Goal: Task Accomplishment & Management: Manage account settings

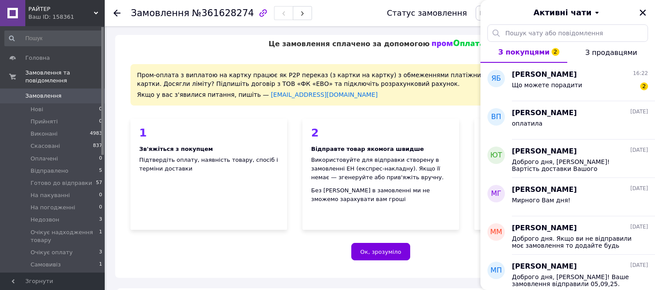
scroll to position [291, 0]
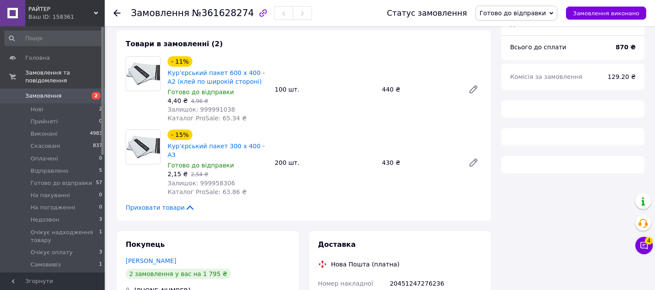
scroll to position [291, 0]
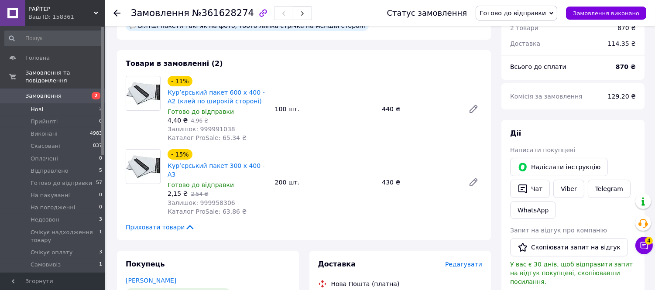
click at [40, 106] on span "Нові" at bounding box center [37, 110] width 13 height 8
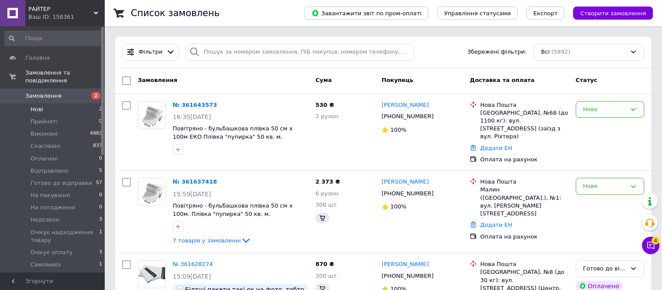
click at [46, 103] on li "Нові 2" at bounding box center [53, 109] width 107 height 12
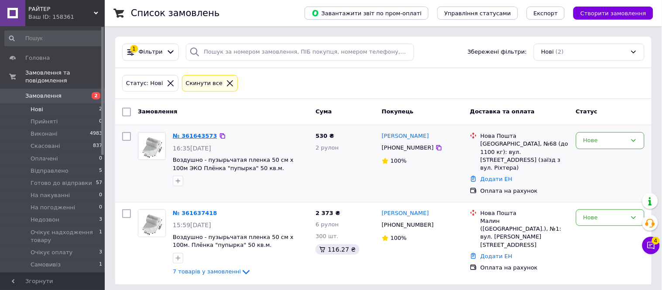
click at [201, 134] on link "№ 361643573" at bounding box center [195, 136] width 45 height 7
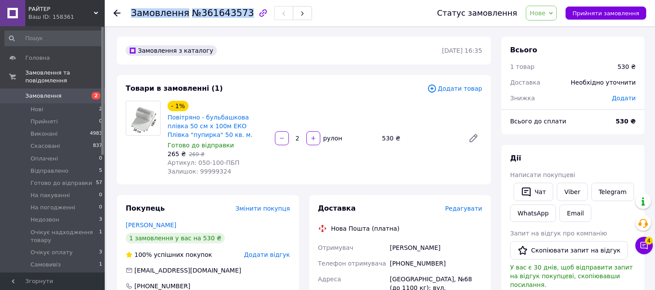
click at [237, 12] on div "Замовлення №361643573" at bounding box center [221, 13] width 181 height 15
copy h1 "Замовлення №361643573"
click at [574, 190] on link "Viber" at bounding box center [572, 192] width 31 height 18
drag, startPoint x: 434, startPoint y: 265, endPoint x: 402, endPoint y: 265, distance: 32.3
click at [402, 265] on div "+380937197041" at bounding box center [436, 264] width 96 height 16
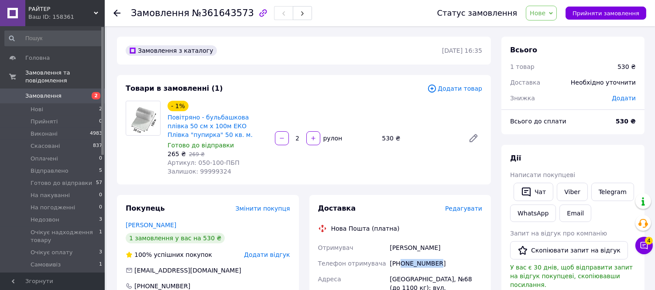
copy div "0937197041"
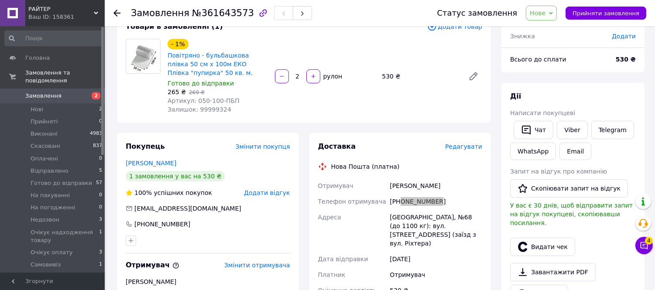
scroll to position [145, 0]
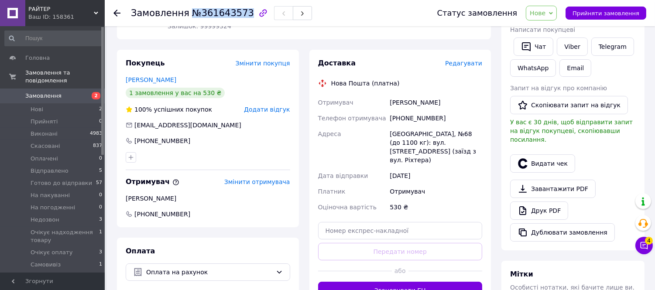
drag, startPoint x: 208, startPoint y: 14, endPoint x: 238, endPoint y: 11, distance: 29.8
click at [238, 11] on span "№361643573" at bounding box center [223, 13] width 62 height 10
copy span "№361643573"
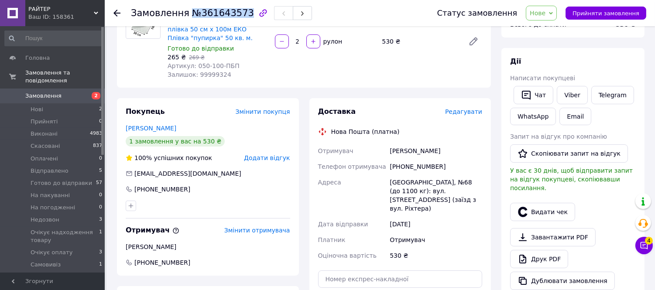
click at [553, 14] on icon at bounding box center [551, 13] width 4 height 4
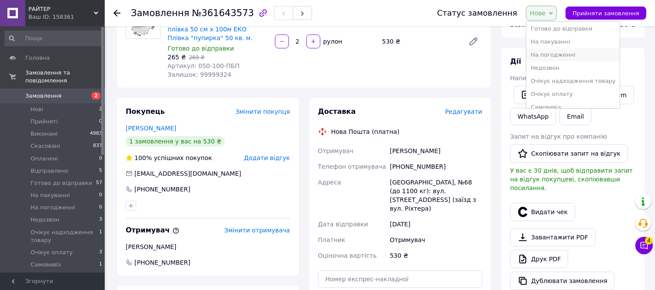
scroll to position [75, 0]
click at [572, 85] on li "Очікує оплату" at bounding box center [572, 86] width 93 height 13
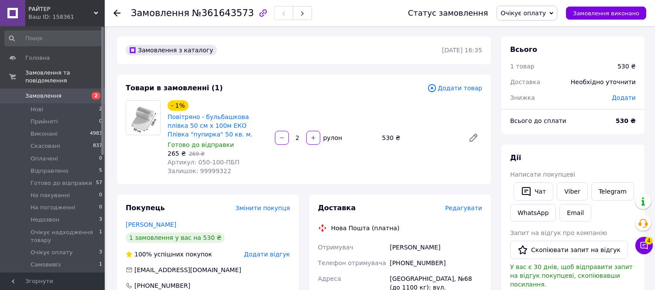
scroll to position [0, 0]
click at [115, 15] on icon at bounding box center [116, 13] width 7 height 7
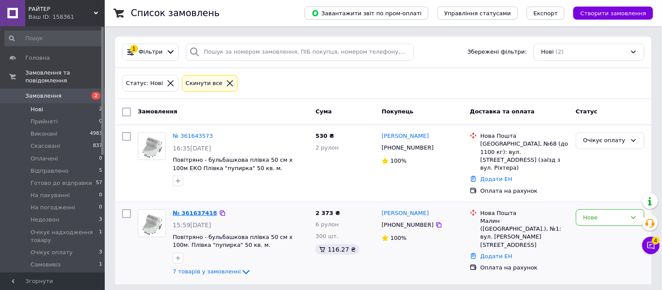
click at [195, 210] on link "№ 361637418" at bounding box center [195, 213] width 45 height 7
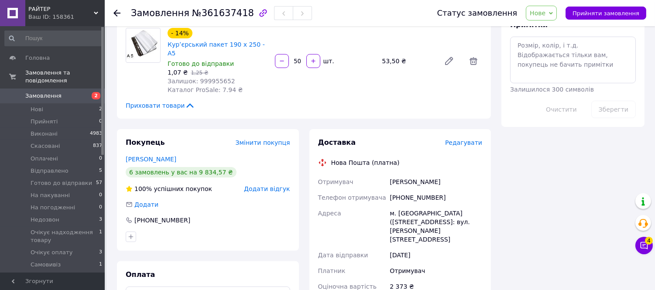
scroll to position [582, 0]
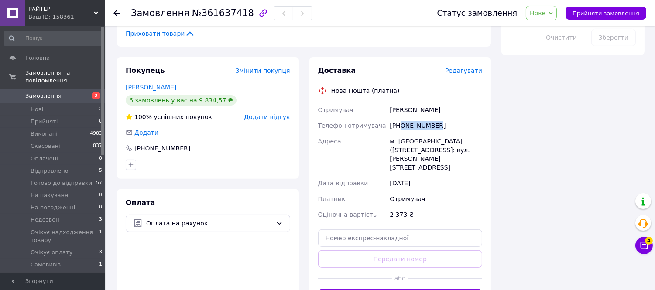
drag, startPoint x: 430, startPoint y: 106, endPoint x: 402, endPoint y: 100, distance: 29.1
click at [402, 118] on div "+380993280858" at bounding box center [436, 126] width 96 height 16
copy div "0993280858"
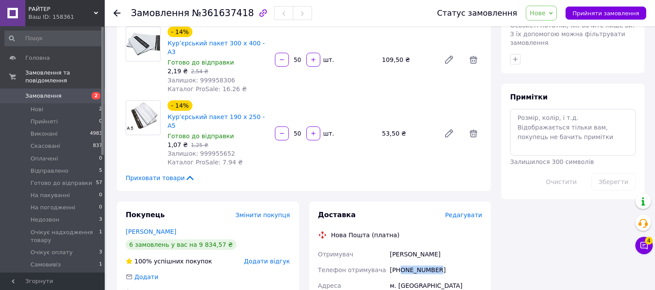
scroll to position [436, 0]
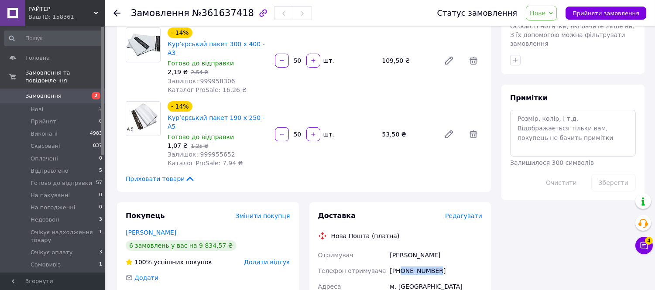
click at [546, 13] on span "Нове" at bounding box center [538, 13] width 16 height 7
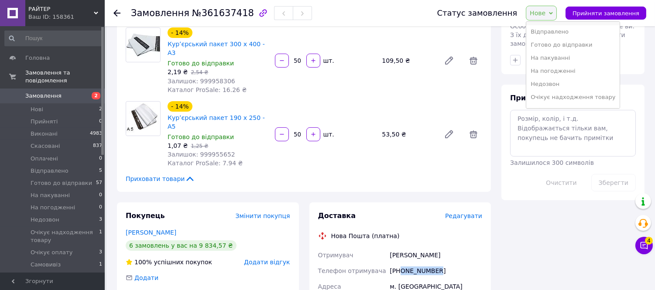
scroll to position [75, 0]
drag, startPoint x: 560, startPoint y: 87, endPoint x: 515, endPoint y: 110, distance: 50.9
click at [559, 88] on li "Очікує оплату" at bounding box center [572, 86] width 93 height 13
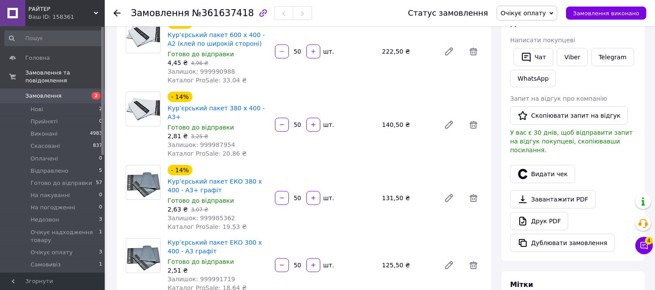
scroll to position [48, 0]
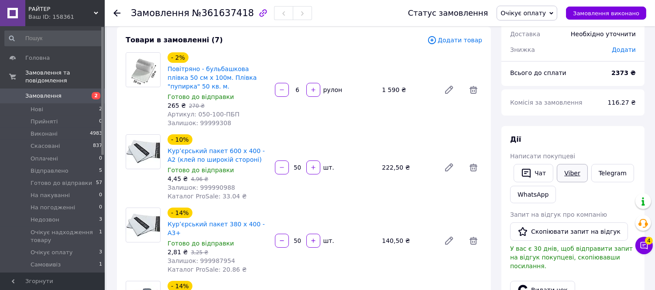
click at [568, 169] on link "Viber" at bounding box center [572, 173] width 31 height 18
drag, startPoint x: 132, startPoint y: 14, endPoint x: 209, endPoint y: 6, distance: 77.3
click at [209, 6] on div "Замовлення №361637418 Статус замовлення Очікує оплату Прийнято Виконано Скасова…" at bounding box center [379, 13] width 533 height 26
drag, startPoint x: 236, startPoint y: 10, endPoint x: 225, endPoint y: 10, distance: 11.3
click at [225, 10] on span "№361637418" at bounding box center [223, 13] width 62 height 10
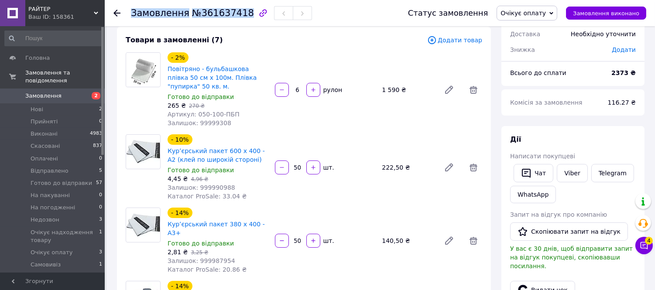
drag, startPoint x: 237, startPoint y: 12, endPoint x: 148, endPoint y: 15, distance: 89.5
click at [123, 15] on div "Замовлення №361637418 Статус замовлення Очікує оплату Прийнято Виконано Скасова…" at bounding box center [379, 13] width 533 height 26
copy h1 "Замовлення №361637418"
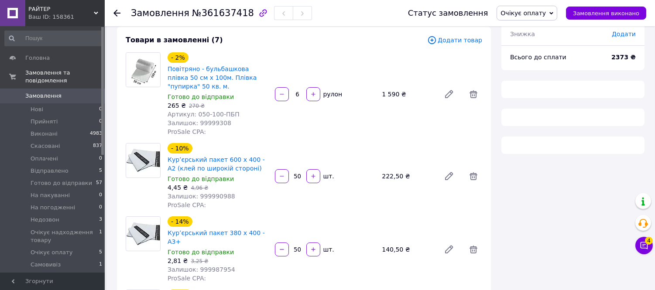
scroll to position [48, 0]
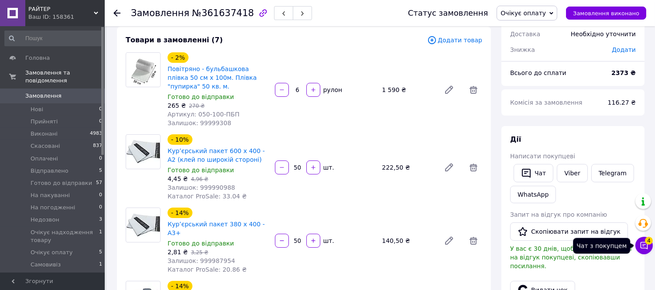
click at [640, 242] on icon at bounding box center [644, 245] width 9 height 9
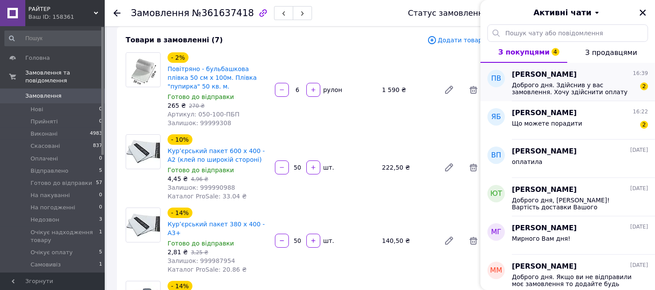
click at [581, 89] on span "Доброго дня. Здійснив у вас замовлення. Хочу здійснити оплату на банківський ра…" at bounding box center [574, 89] width 124 height 14
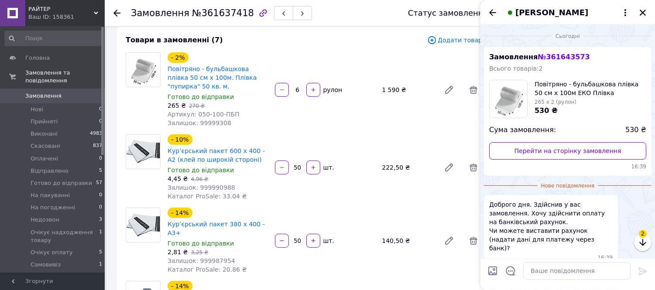
scroll to position [35, 0]
